Goal: Information Seeking & Learning: Learn about a topic

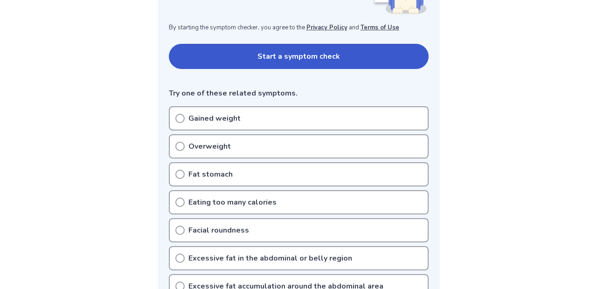
click at [273, 121] on div "Gained weight" at bounding box center [299, 118] width 260 height 24
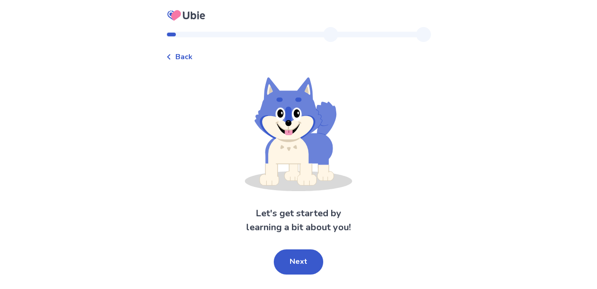
click at [307, 263] on button "Next" at bounding box center [298, 261] width 49 height 25
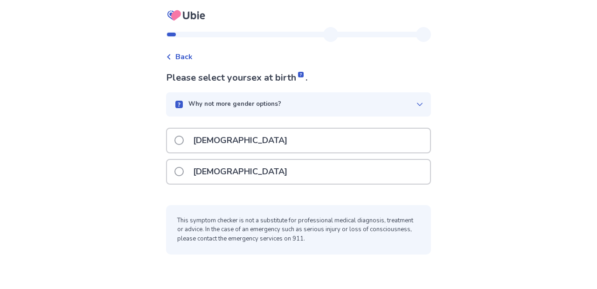
click at [274, 173] on div "Female" at bounding box center [298, 172] width 263 height 24
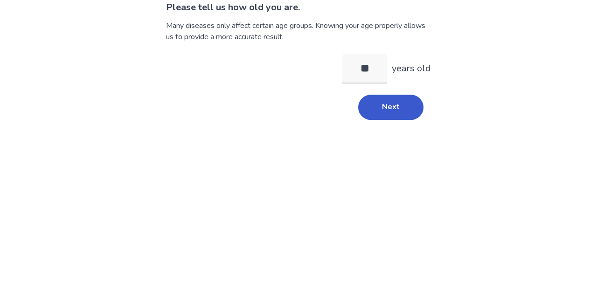
click at [390, 167] on button "Next" at bounding box center [390, 177] width 65 height 25
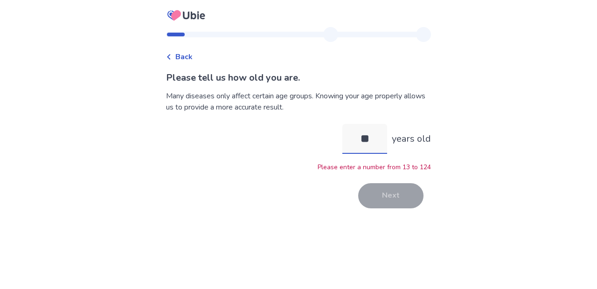
click at [366, 139] on input "**" at bounding box center [364, 139] width 45 height 30
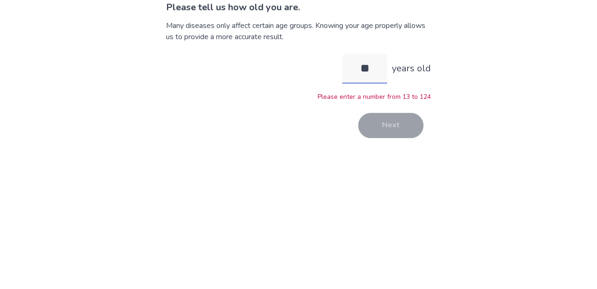
type input "*"
type input "**"
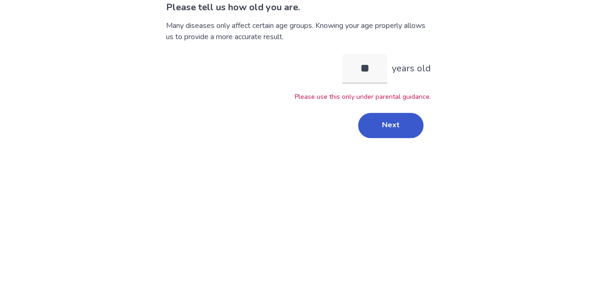
click at [444, 166] on div "Back Please tell us how old you are. Many diseases only affect certain age grou…" at bounding box center [298, 144] width 597 height 289
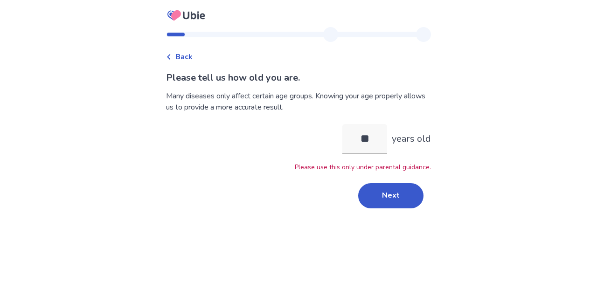
click at [388, 195] on button "Next" at bounding box center [390, 195] width 65 height 25
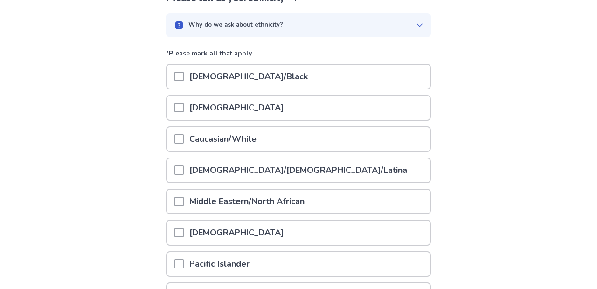
scroll to position [79, 0]
click at [272, 110] on div "Asian" at bounding box center [298, 108] width 263 height 24
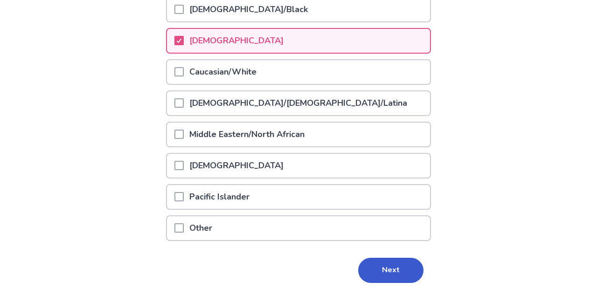
scroll to position [151, 0]
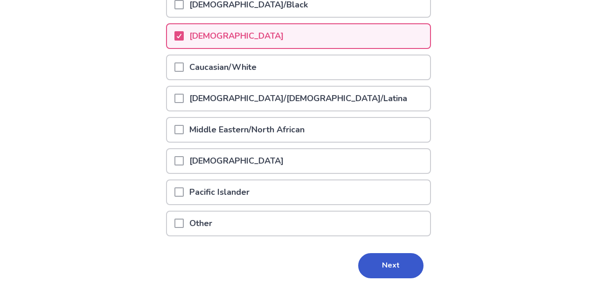
click at [396, 271] on button "Next" at bounding box center [390, 265] width 65 height 25
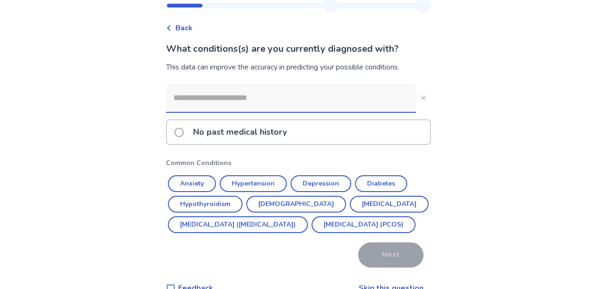
scroll to position [29, 0]
click at [184, 132] on span at bounding box center [178, 132] width 9 height 9
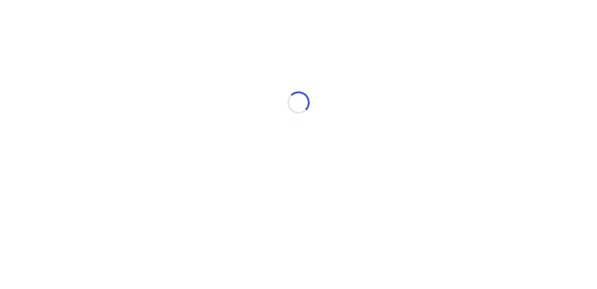
scroll to position [0, 0]
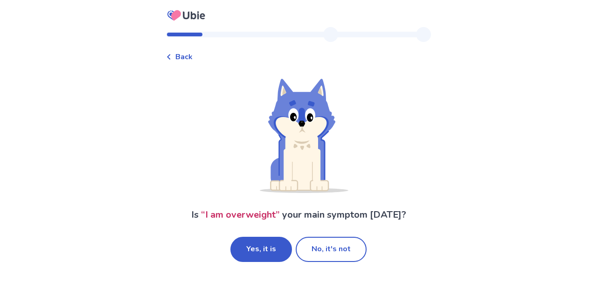
click at [316, 253] on button "No, it's not" at bounding box center [331, 249] width 71 height 25
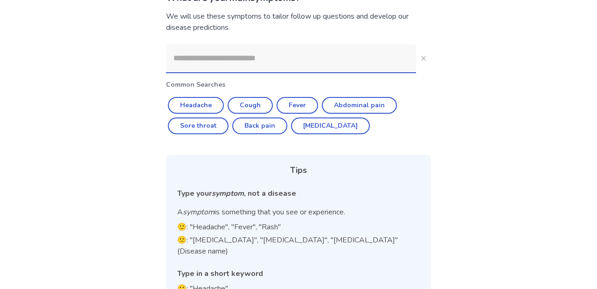
scroll to position [89, 0]
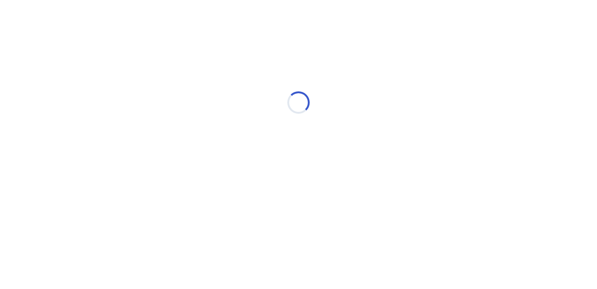
click at [570, 196] on html "Loading... Ubie Symptom Checker" at bounding box center [298, 98] width 597 height 196
